Goal: Obtain resource: Download file/media

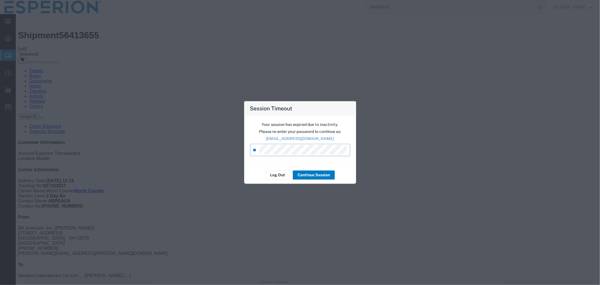
click at [307, 180] on div "Log Out Continue Session" at bounding box center [300, 175] width 112 height 18
click at [303, 173] on button "Continue Session" at bounding box center [314, 175] width 42 height 9
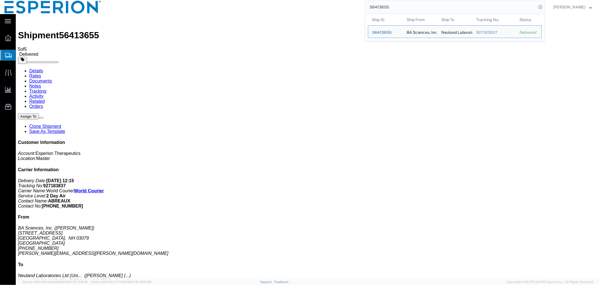
drag, startPoint x: 397, startPoint y: 6, endPoint x: 283, endPoint y: 1, distance: 114.6
click at [283, 1] on div "56413655 Ship ID Ship From Ship To Tracking Nu. Status Ship ID 56413655 Ship Fr…" at bounding box center [326, 7] width 440 height 14
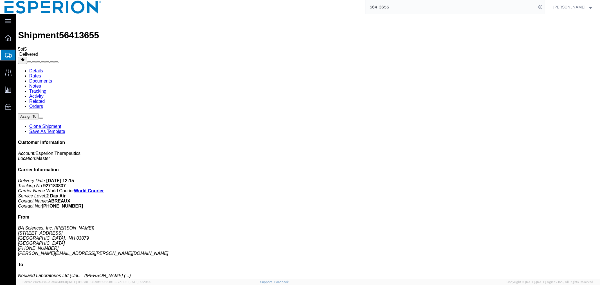
paste input "565176"
type input "56565176"
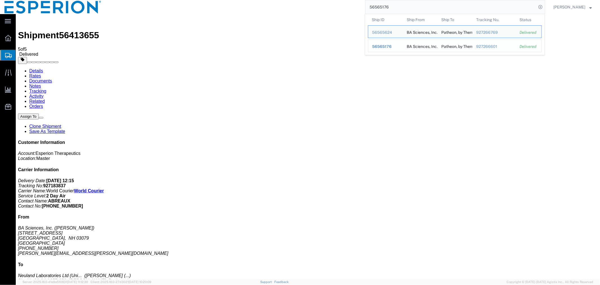
click at [378, 48] on span "56565176" at bounding box center [381, 46] width 19 height 5
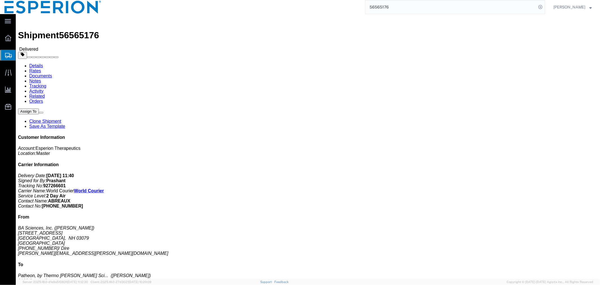
click link "Documents"
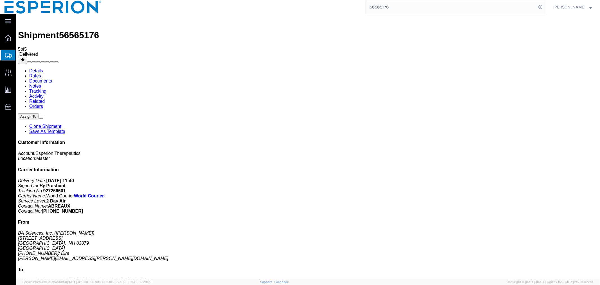
checkbox input "true"
